Goal: Find specific page/section: Find specific page/section

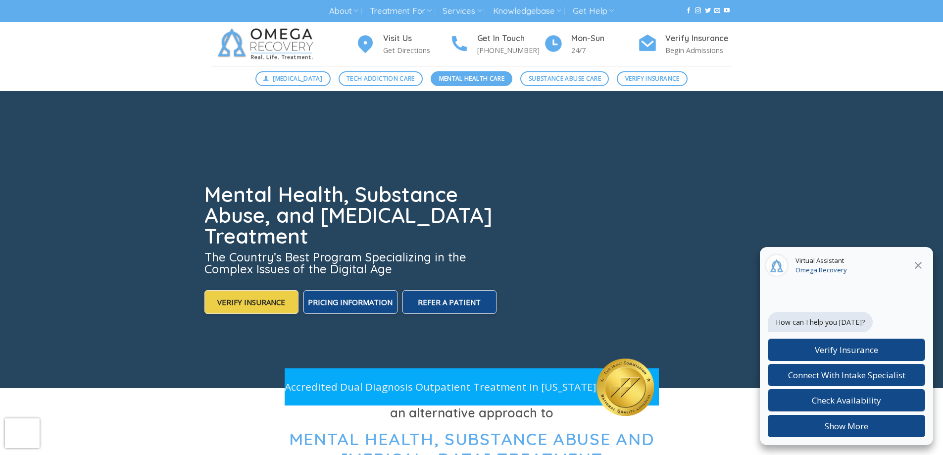
click at [468, 74] on span "Mental Health Care" at bounding box center [471, 78] width 65 height 9
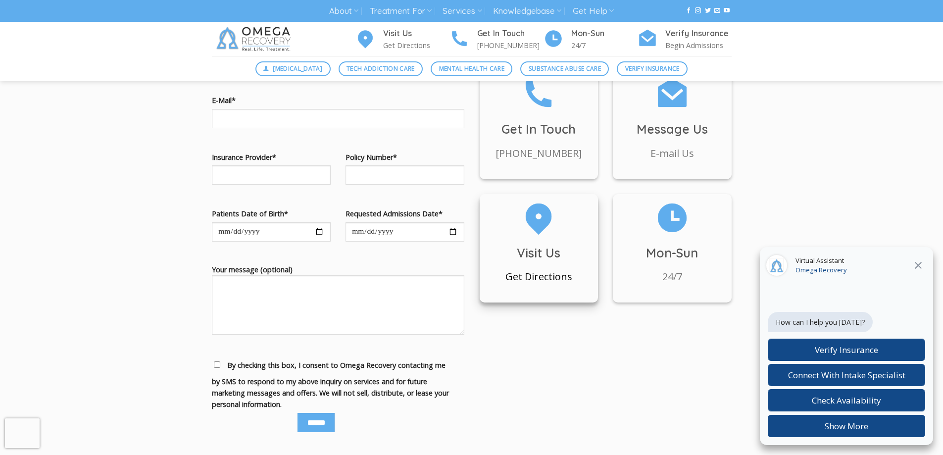
scroll to position [941, 0]
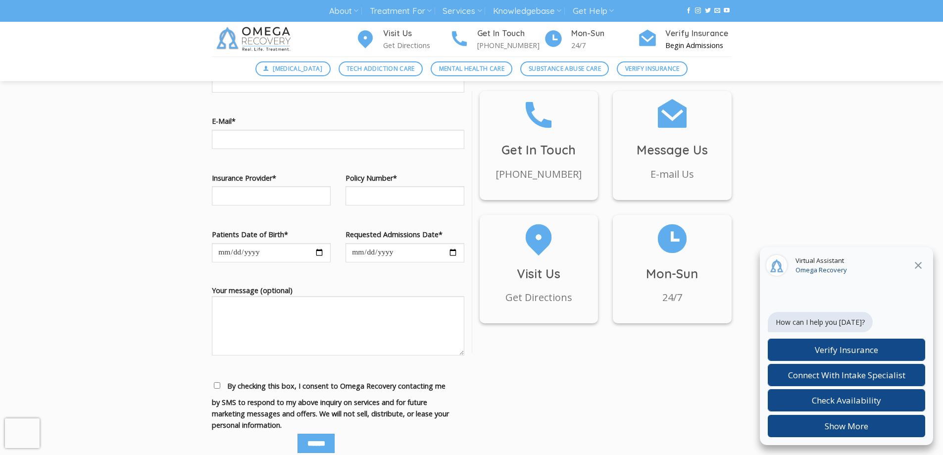
click at [689, 46] on p "Begin Admissions" at bounding box center [698, 45] width 66 height 11
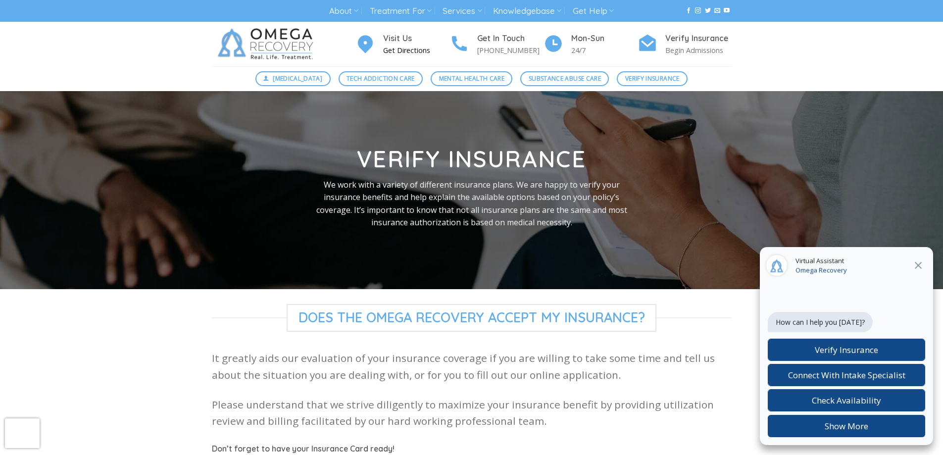
click at [407, 47] on p "Get Directions" at bounding box center [416, 50] width 66 height 11
